Goal: Information Seeking & Learning: Learn about a topic

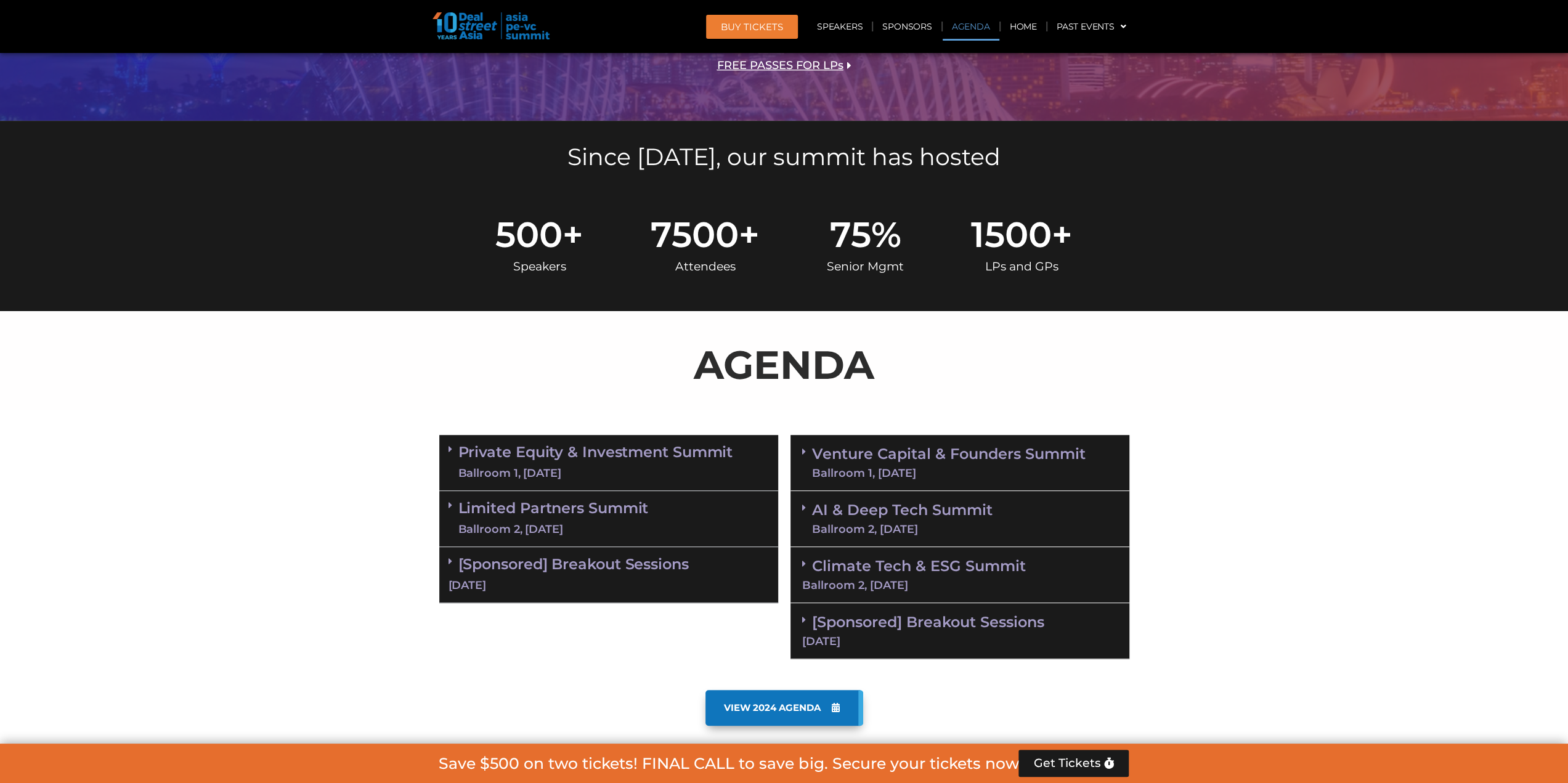
scroll to position [493, 0]
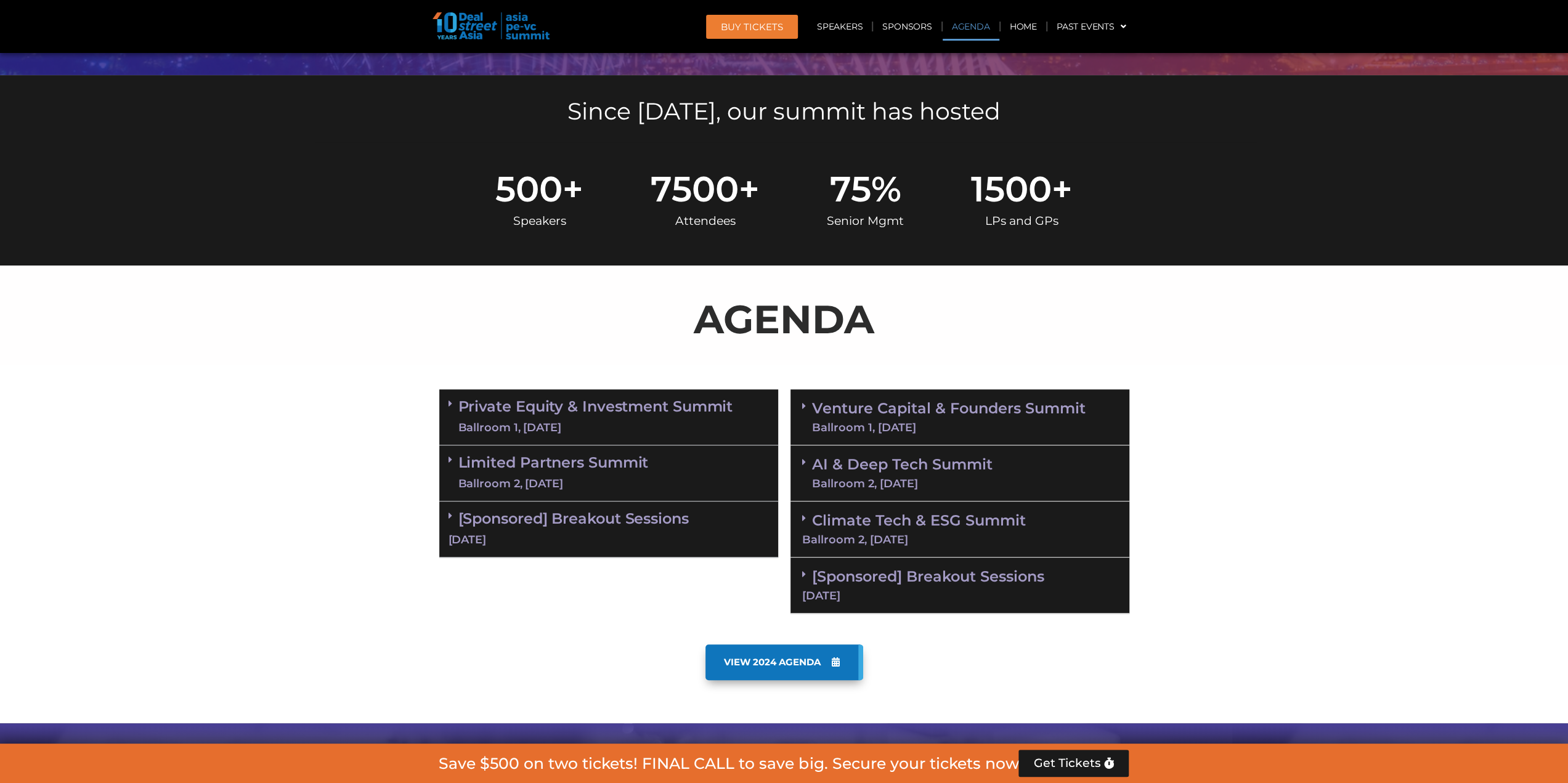
click at [834, 417] on link "Venture Capital & Founders​ Summit Ballroom 1, [DATE]" at bounding box center [948, 416] width 273 height 32
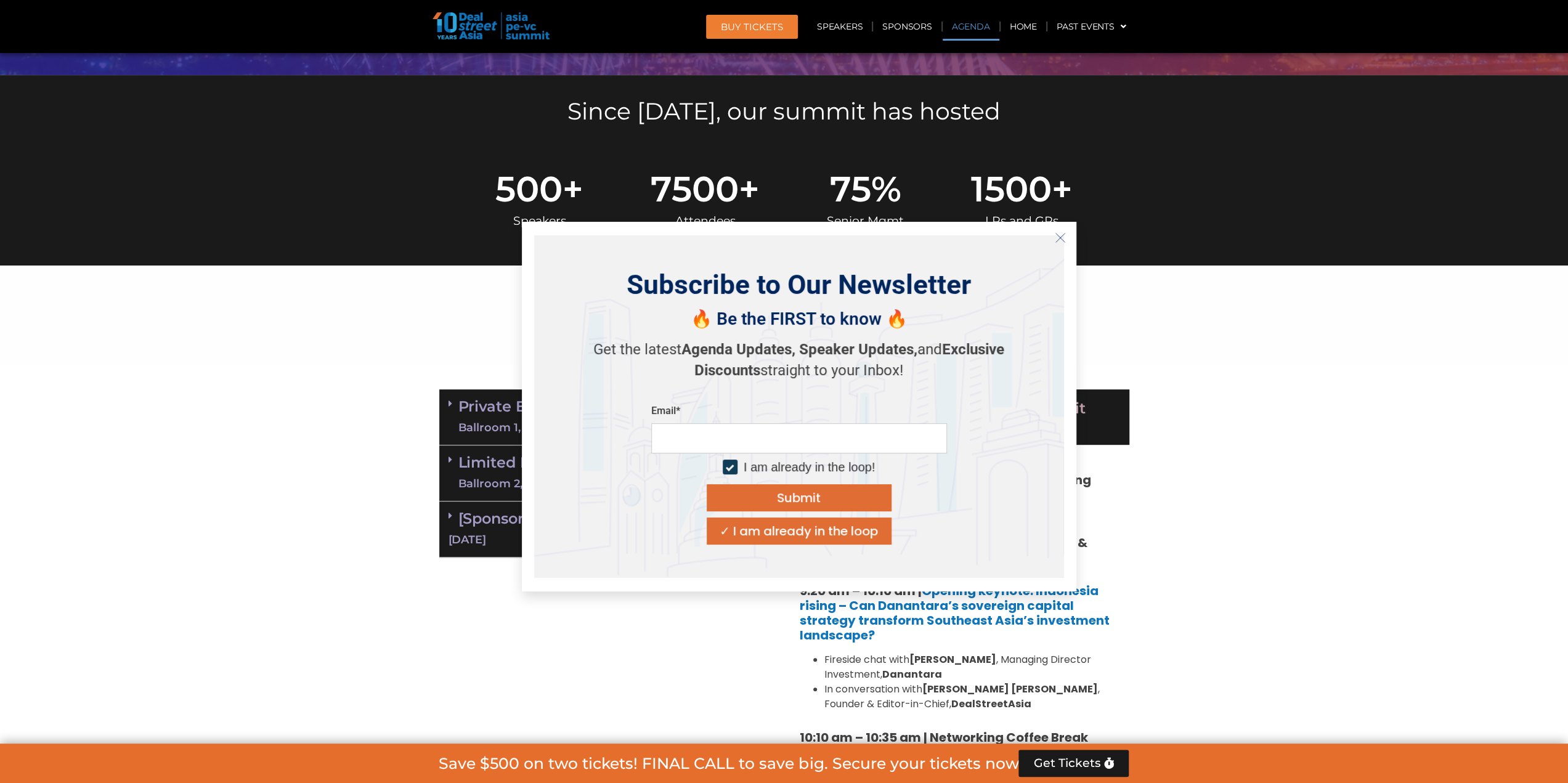
click at [1062, 239] on icon "Close" at bounding box center [1060, 238] width 11 height 11
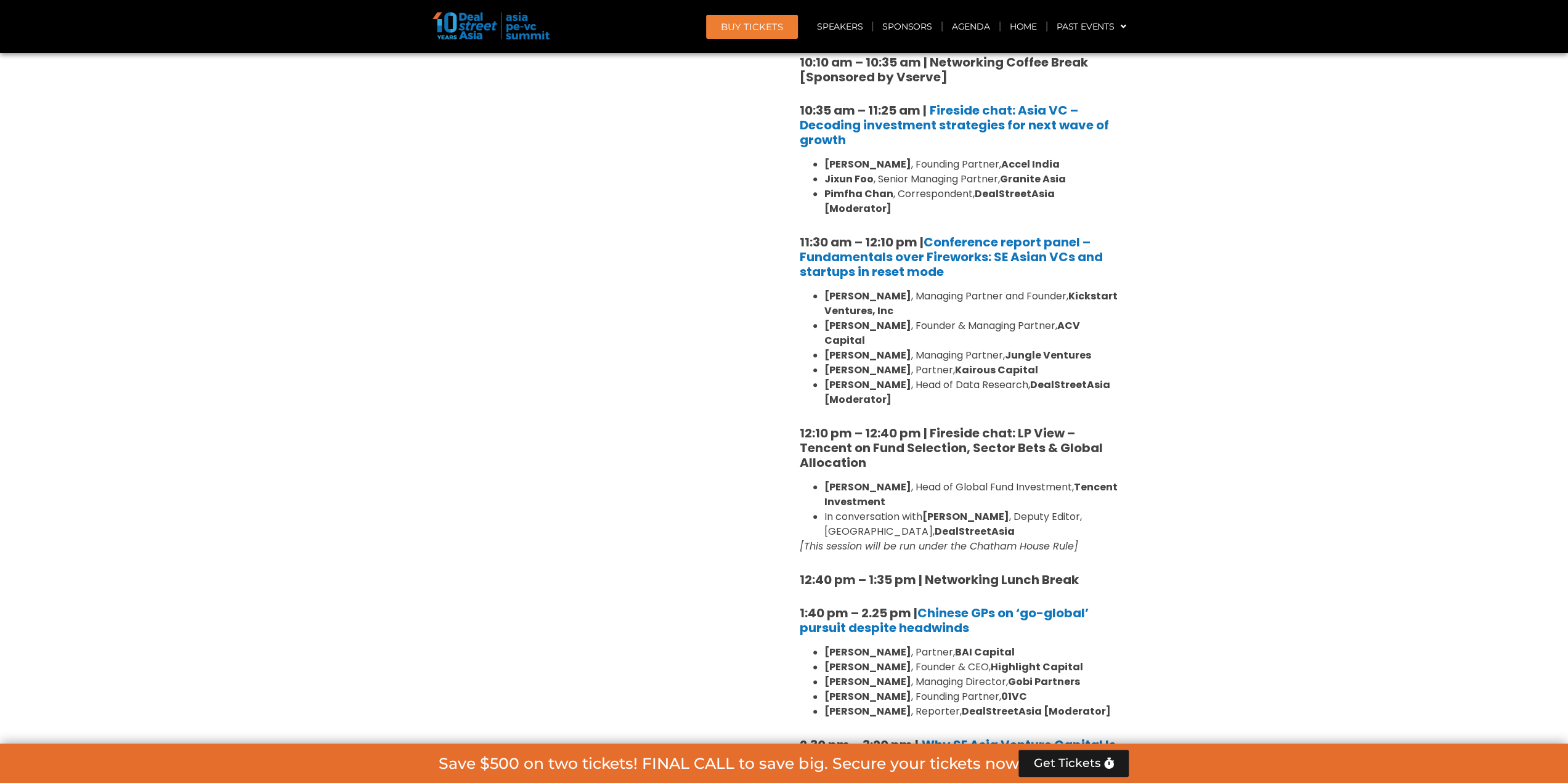
scroll to position [1294, 0]
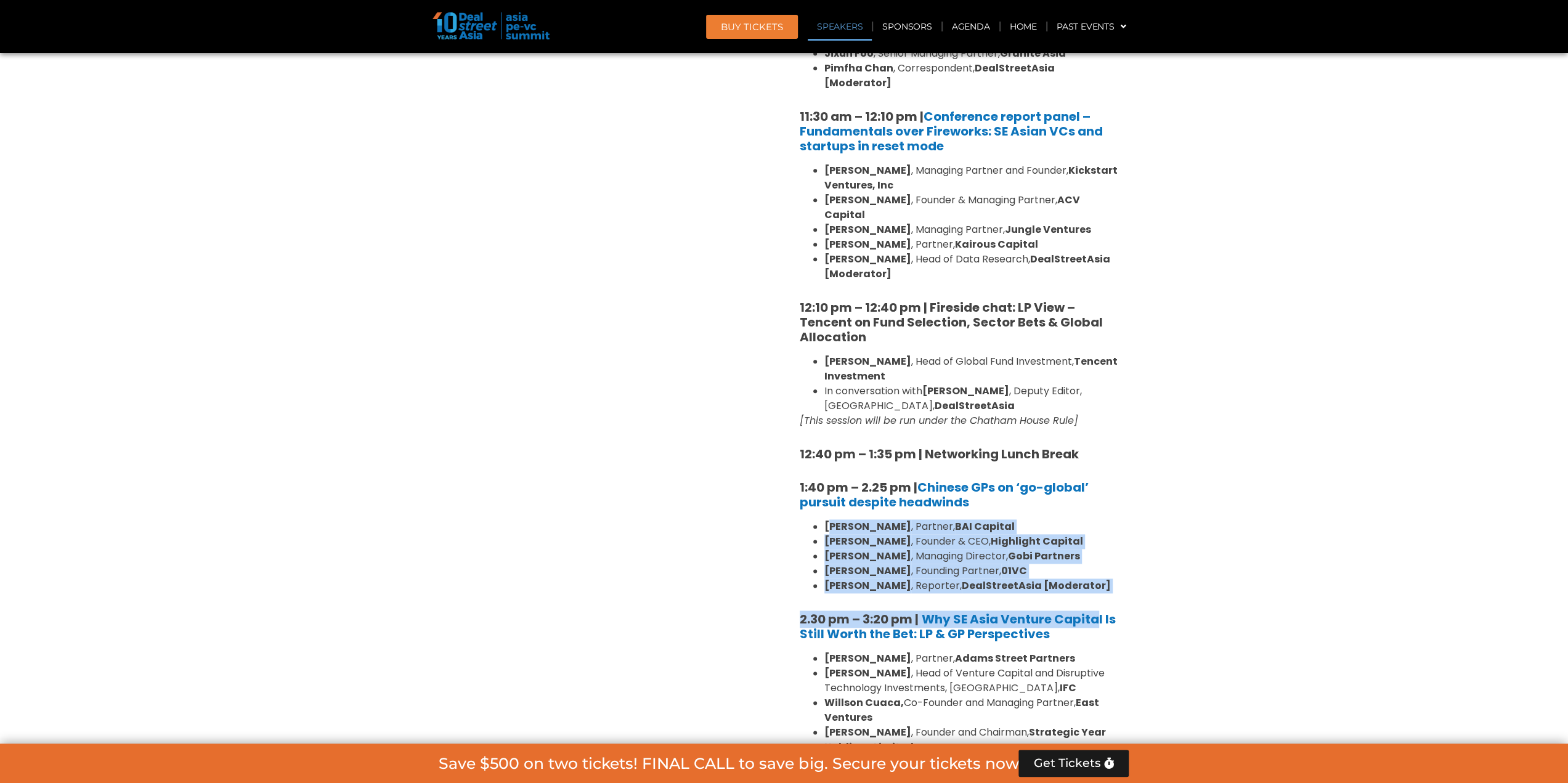
drag, startPoint x: 833, startPoint y: 495, endPoint x: 1094, endPoint y: 563, distance: 269.7
click at [1094, 563] on div "8:00 am – 9:00 am | Registration & Networking Coffee [Sponsored by Vserve] 9:00…" at bounding box center [959, 540] width 320 height 1737
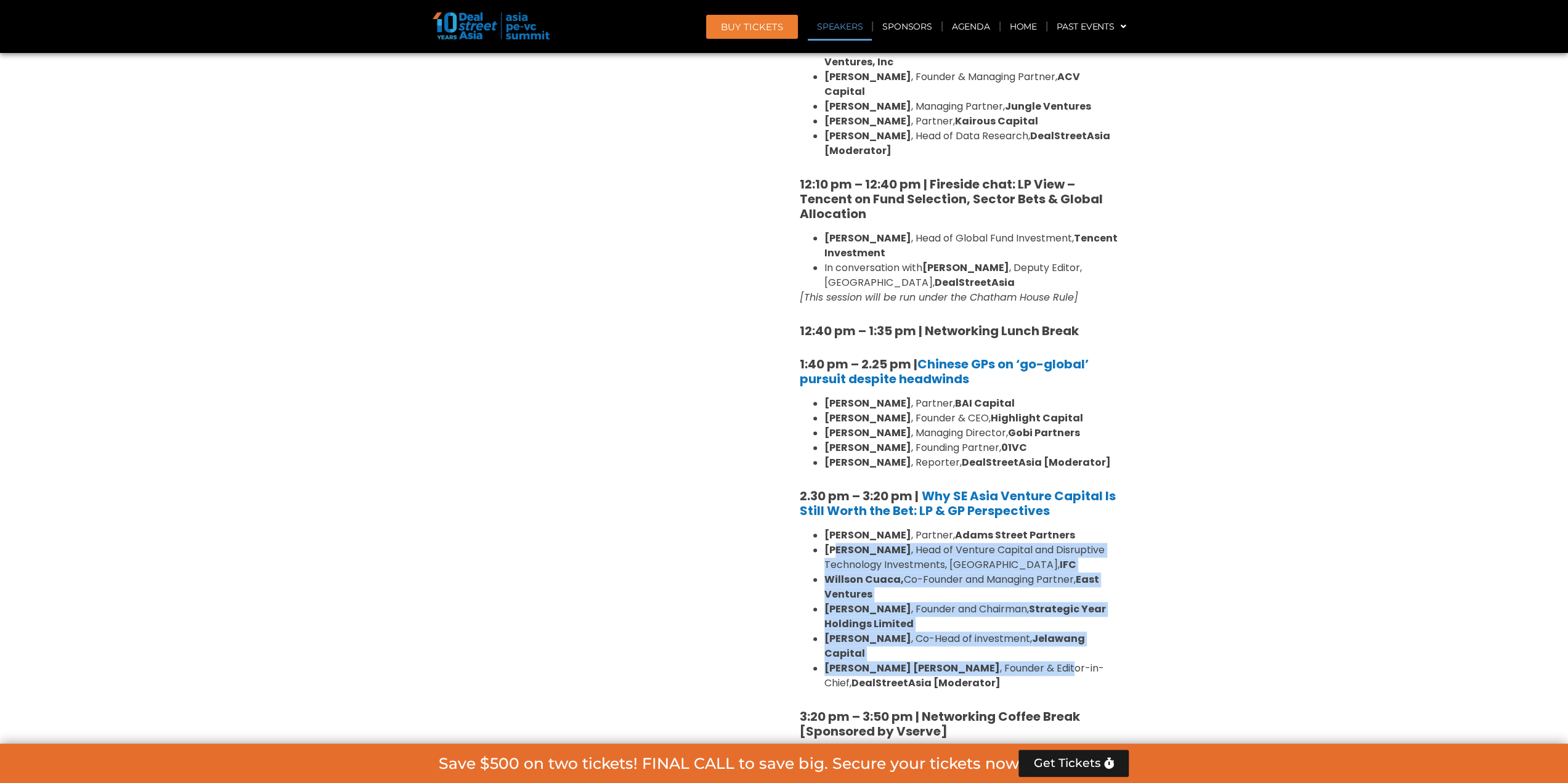
drag, startPoint x: 854, startPoint y: 523, endPoint x: 993, endPoint y: 631, distance: 176.0
click at [993, 631] on ul "[PERSON_NAME] , Partner, [PERSON_NAME] Street Partners [PERSON_NAME] , Head of …" at bounding box center [959, 609] width 320 height 162
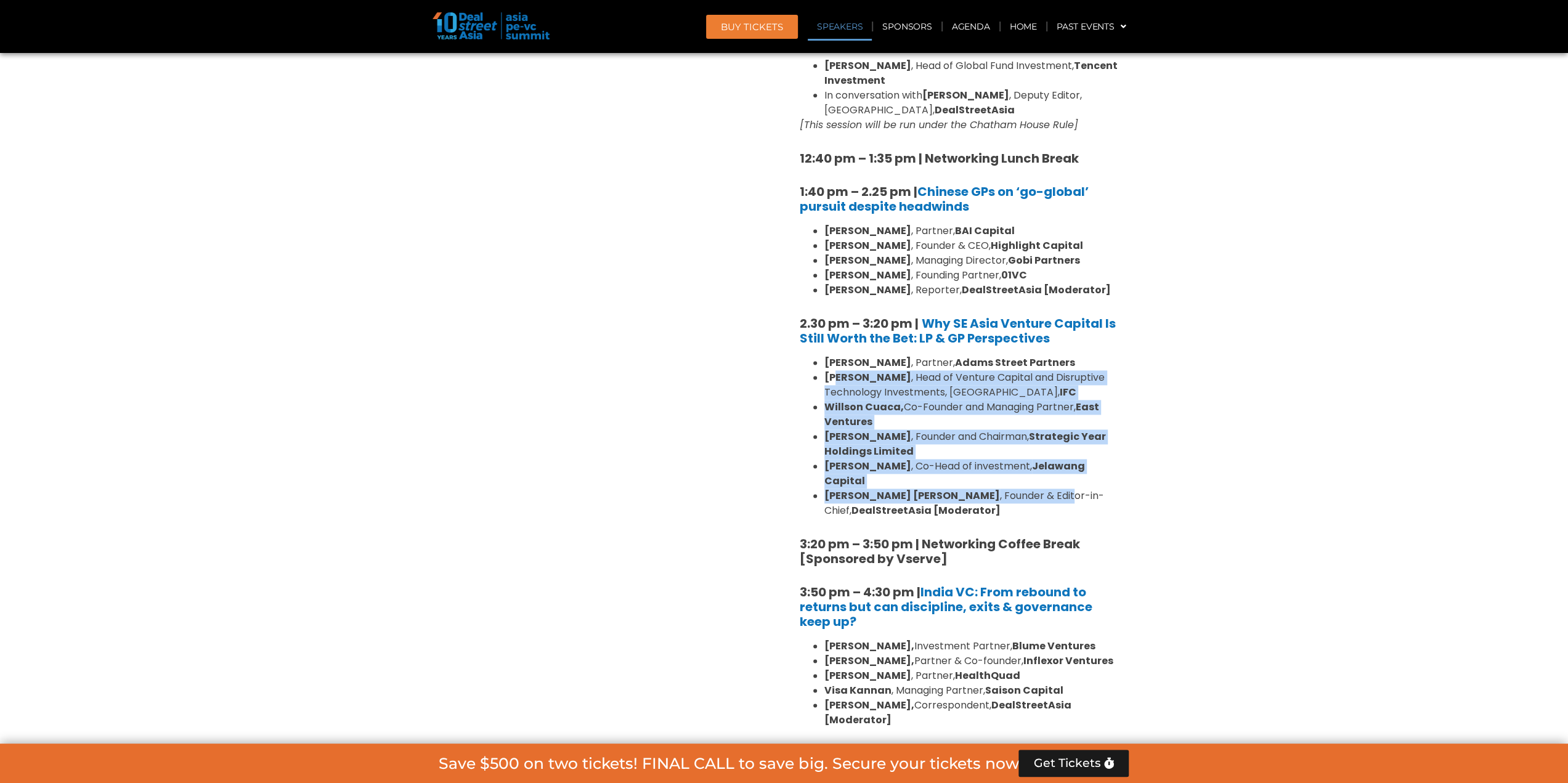
scroll to position [1601, 0]
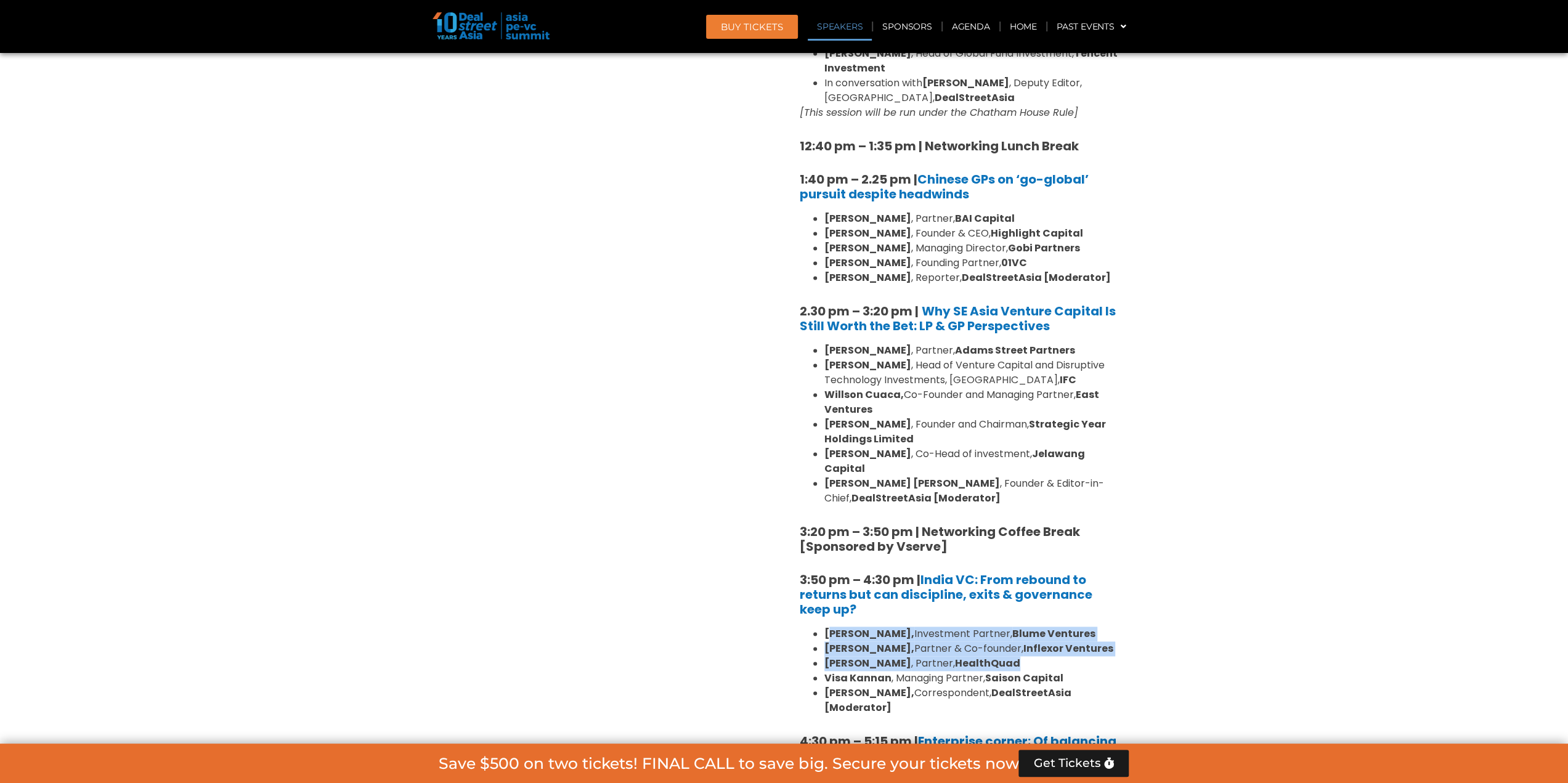
drag, startPoint x: 829, startPoint y: 586, endPoint x: 1115, endPoint y: 621, distance: 288.1
click at [1115, 626] on ul "[PERSON_NAME], Investment Partner, [PERSON_NAME] Ventures [PERSON_NAME], Partne…" at bounding box center [959, 670] width 320 height 89
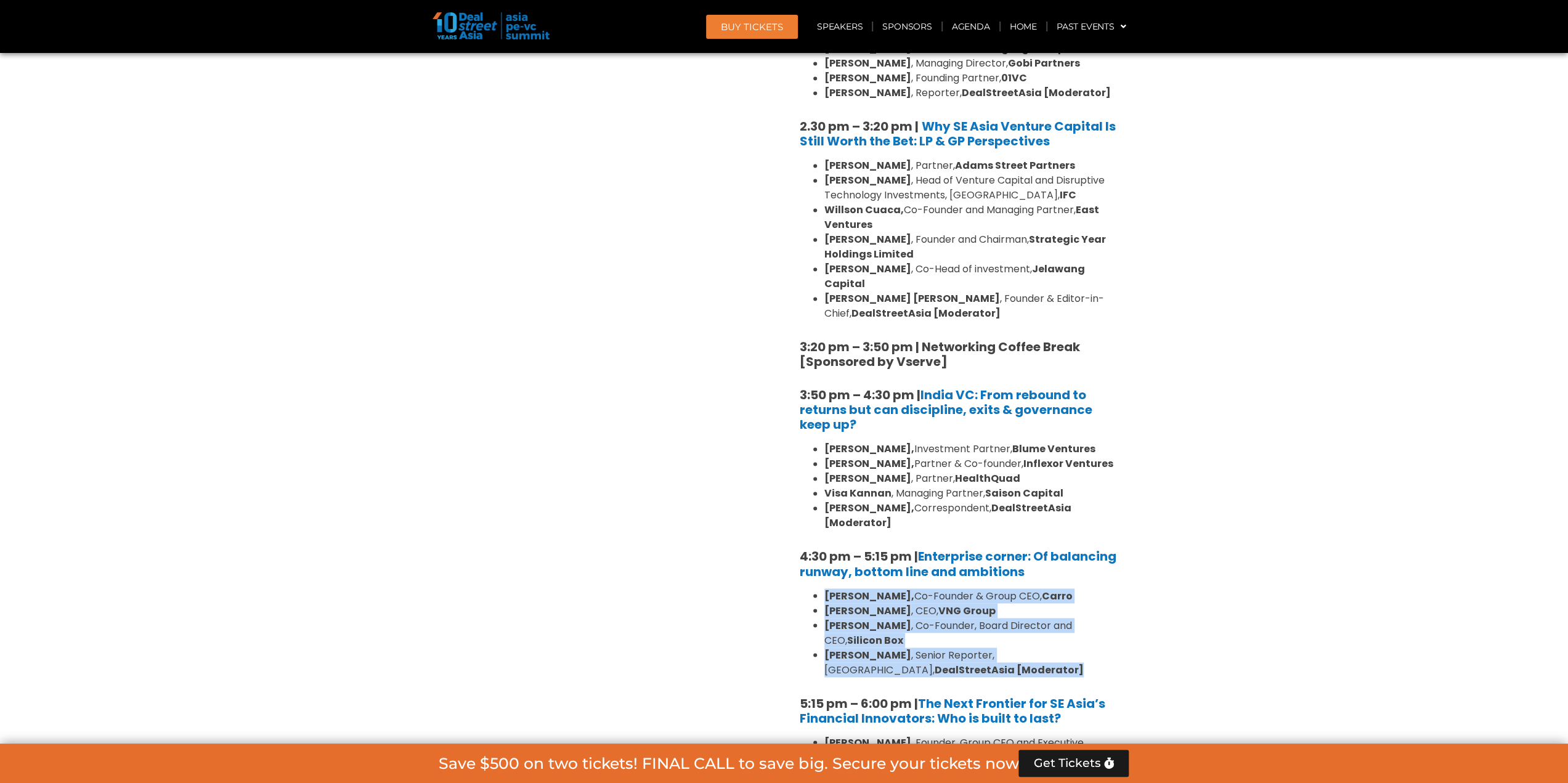
drag, startPoint x: 824, startPoint y: 551, endPoint x: 999, endPoint y: 605, distance: 183.1
click at [999, 605] on ul "[PERSON_NAME], Co-Founder & Group CEO, [PERSON_NAME] , CEO, VNG Group [PERSON_N…" at bounding box center [959, 632] width 320 height 89
click at [999, 648] on li "[PERSON_NAME] , Senior Reporter, [GEOGRAPHIC_DATA], DealStreetAsia [Moderator]" at bounding box center [972, 662] width 296 height 30
drag, startPoint x: 999, startPoint y: 605, endPoint x: 828, endPoint y: 552, distance: 179.0
click at [828, 588] on ul "[PERSON_NAME], Co-Founder & Group CEO, [PERSON_NAME] , CEO, VNG Group [PERSON_N…" at bounding box center [959, 632] width 320 height 89
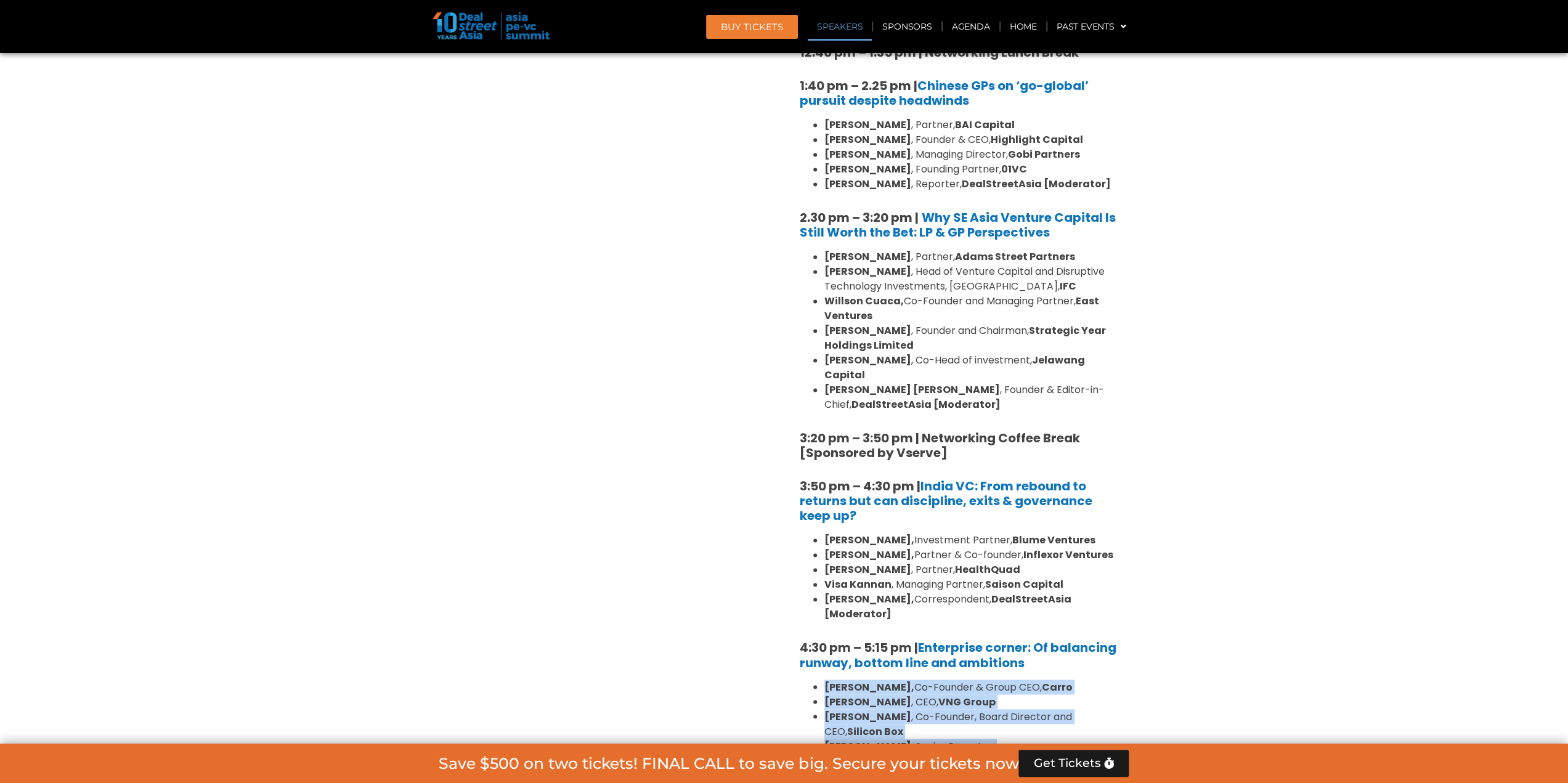
scroll to position [1601, 0]
